Goal: Obtain resource: Obtain resource

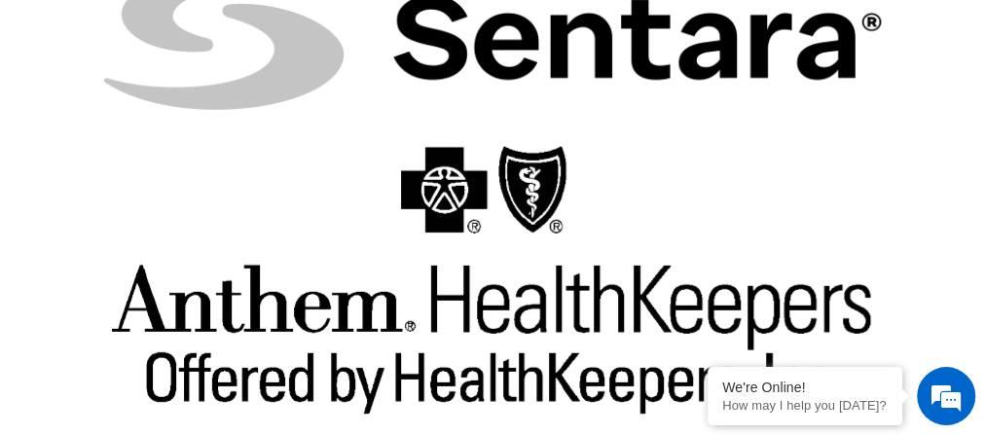
scroll to position [6335, 0]
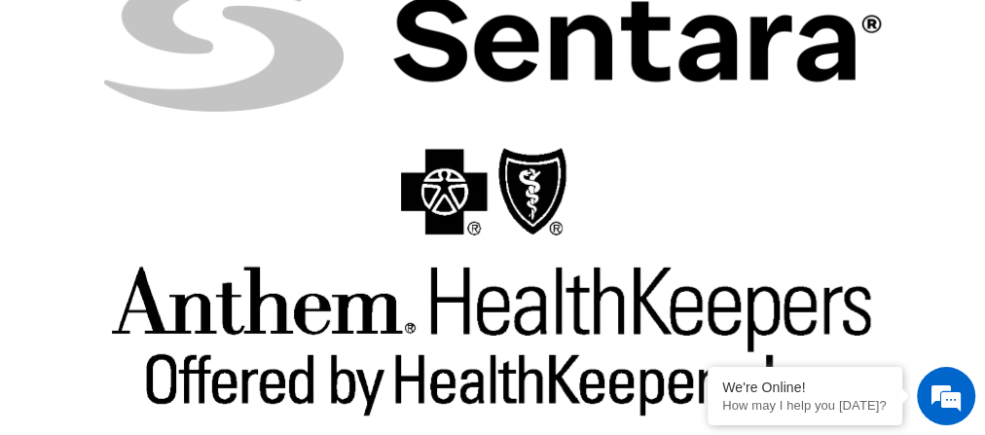
click at [724, 190] on img at bounding box center [493, 283] width 776 height 305
click at [845, 131] on img at bounding box center [493, 283] width 776 height 305
click at [334, 242] on img at bounding box center [493, 283] width 776 height 305
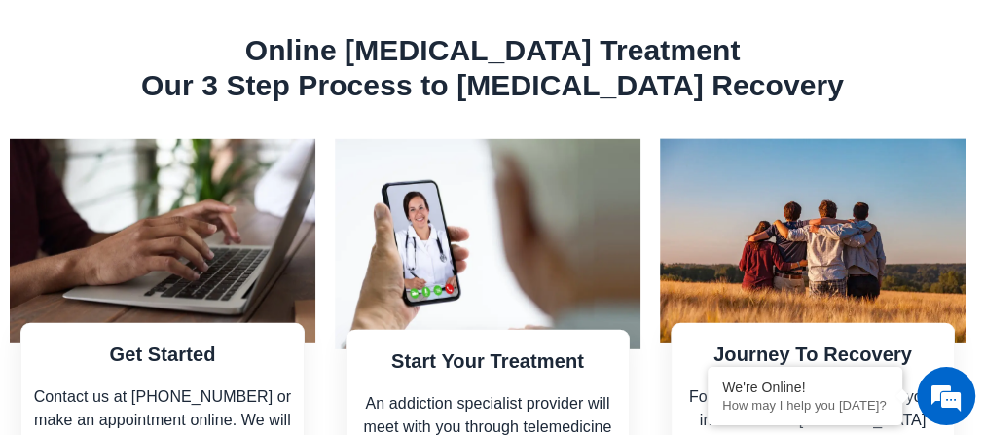
scroll to position [2640, 0]
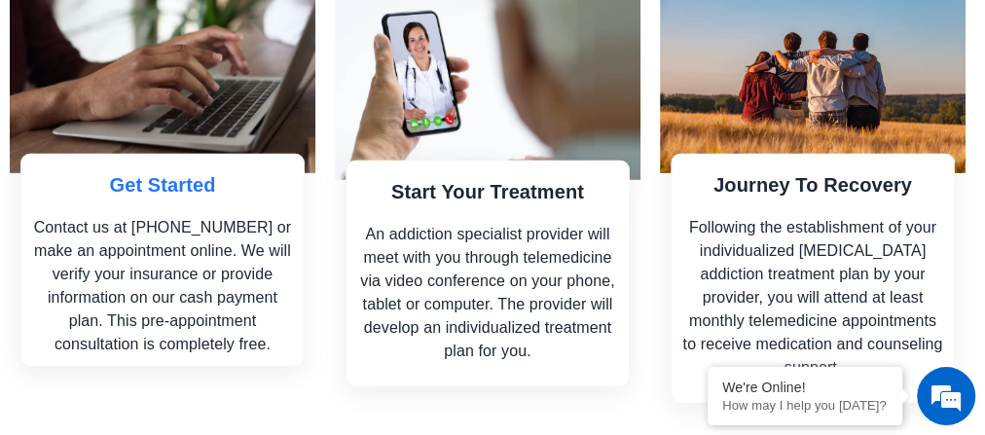
scroll to position [2810, 0]
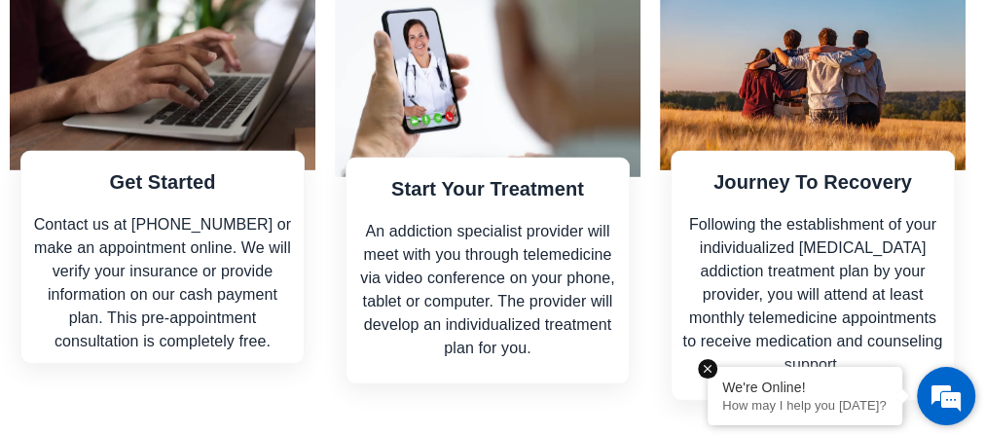
click at [745, 400] on p "How may I help you [DATE]?" at bounding box center [804, 405] width 165 height 15
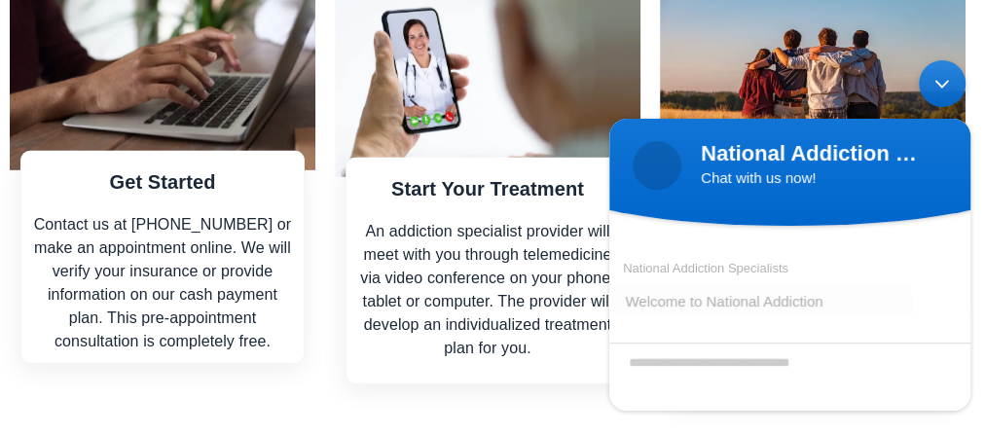
scroll to position [193, 0]
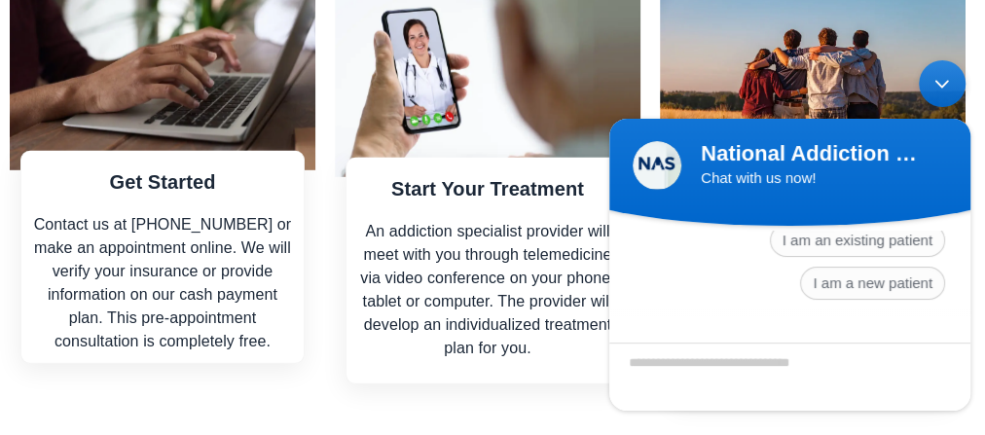
click at [949, 99] on div "Minimize live chat window" at bounding box center [942, 83] width 47 height 47
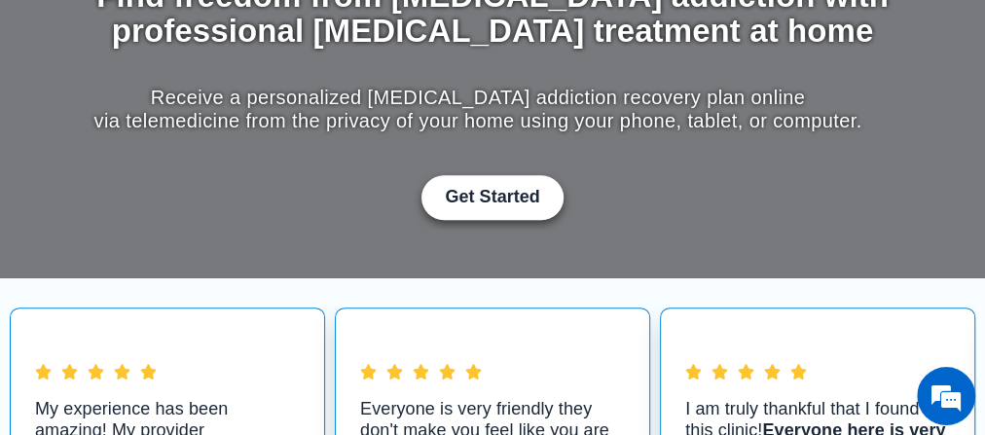
scroll to position [0, 0]
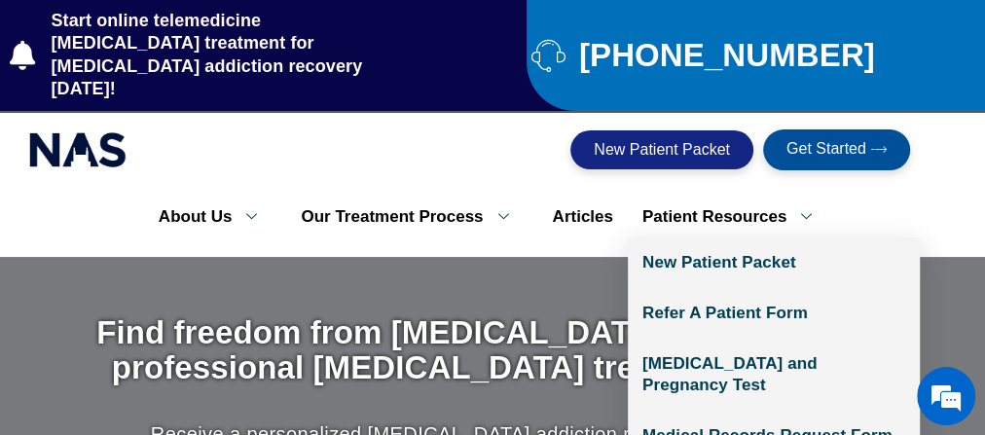
click at [786, 207] on icon at bounding box center [806, 216] width 40 height 18
click at [736, 197] on link "Patient Resources" at bounding box center [734, 217] width 213 height 41
click at [786, 207] on icon at bounding box center [806, 216] width 40 height 18
click at [703, 197] on link "Patient Resources" at bounding box center [734, 217] width 213 height 41
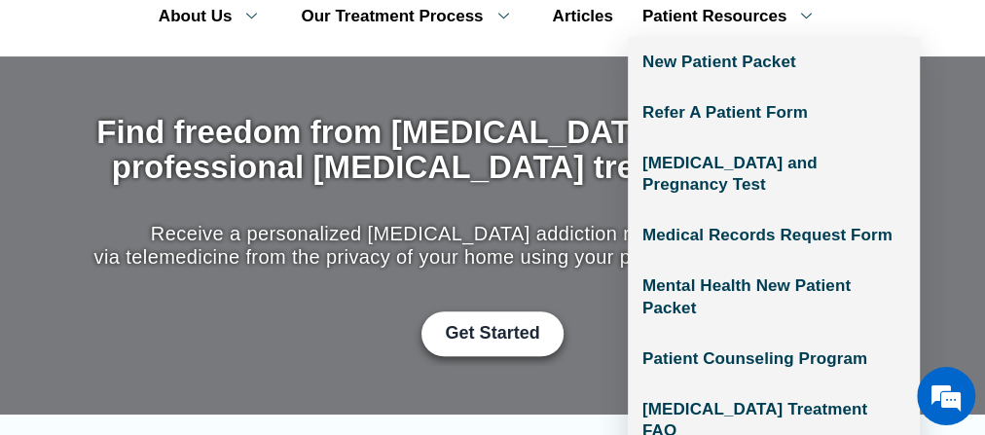
scroll to position [218, 0]
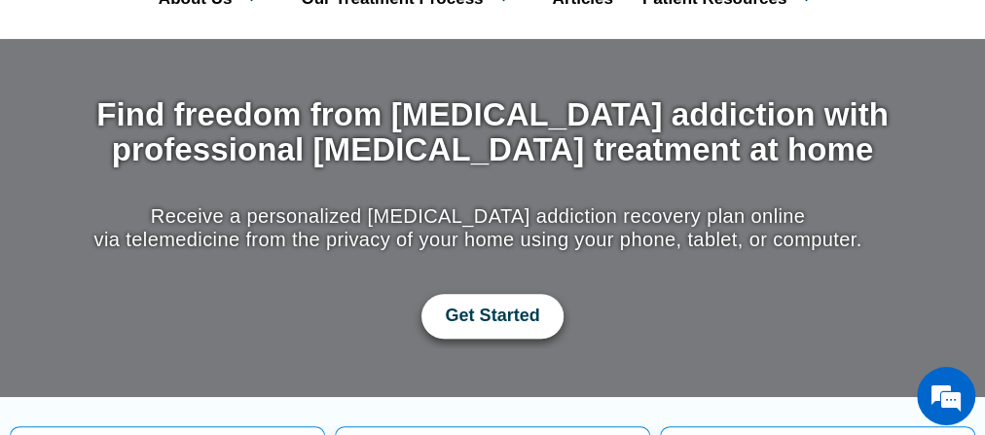
click at [521, 294] on link "Get Started" at bounding box center [491, 316] width 141 height 45
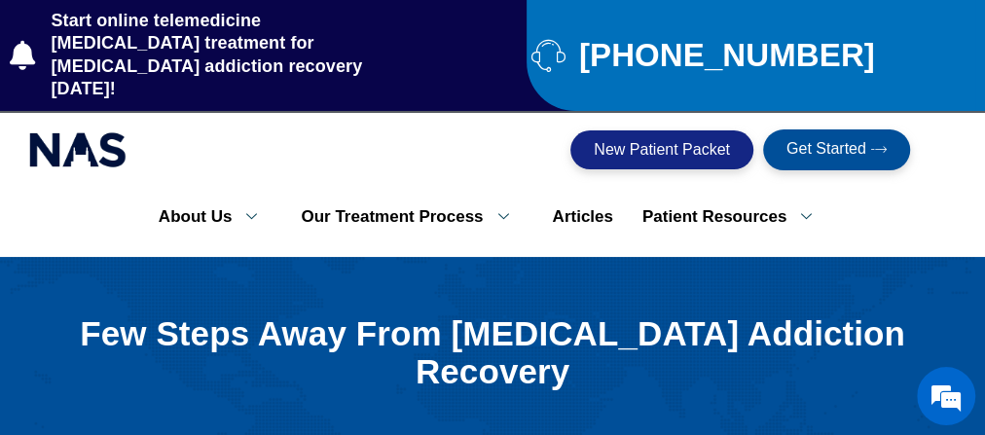
scroll to position [194, 0]
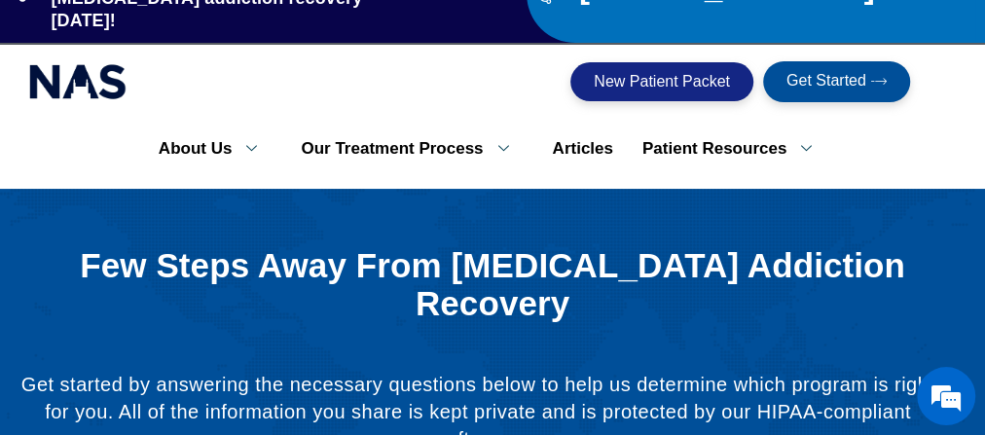
click at [535, 262] on div "Few Steps Away From Opioid Addiction Recovery Get started by answering the nece…" at bounding box center [492, 356] width 946 height 219
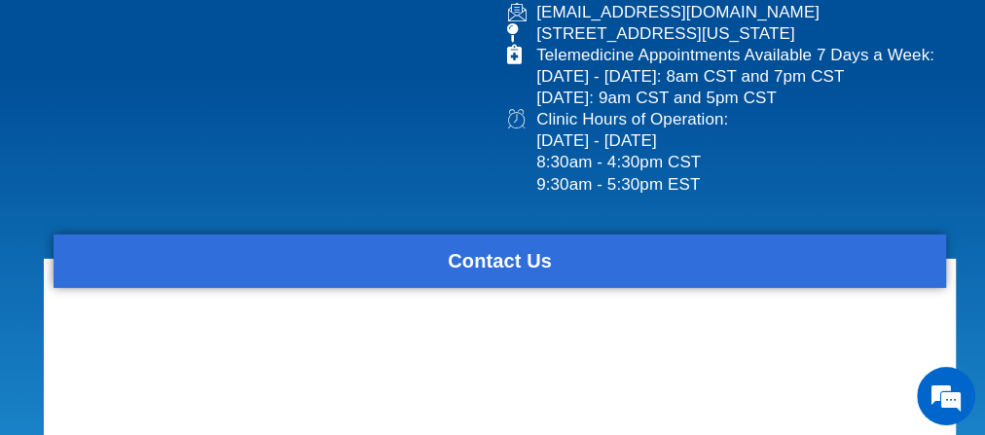
scroll to position [2913, 0]
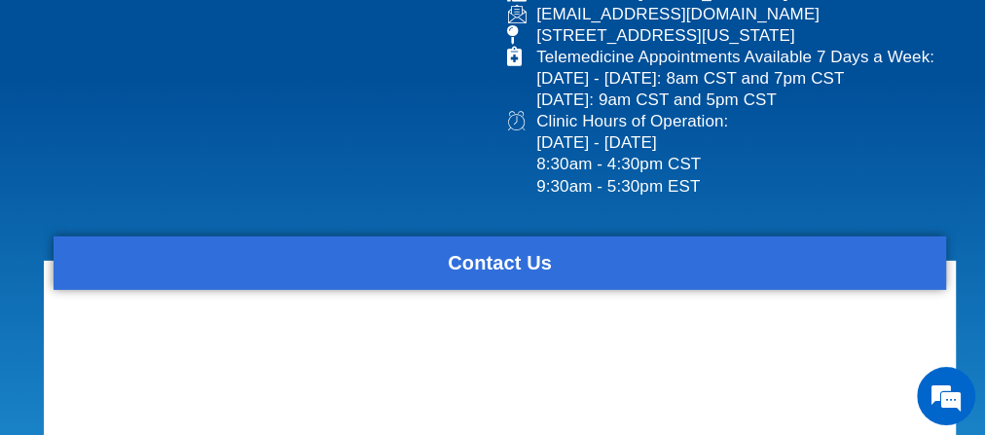
click at [679, 237] on div "Contact Us" at bounding box center [500, 264] width 893 height 54
